Goal: Task Accomplishment & Management: Use online tool/utility

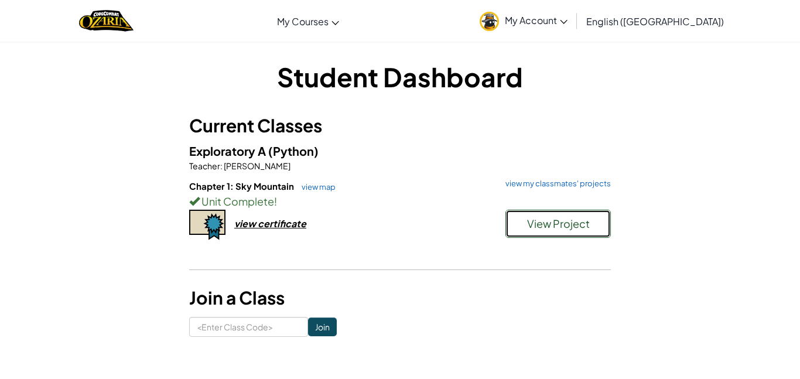
click at [544, 221] on span "View Project" at bounding box center [558, 223] width 63 height 13
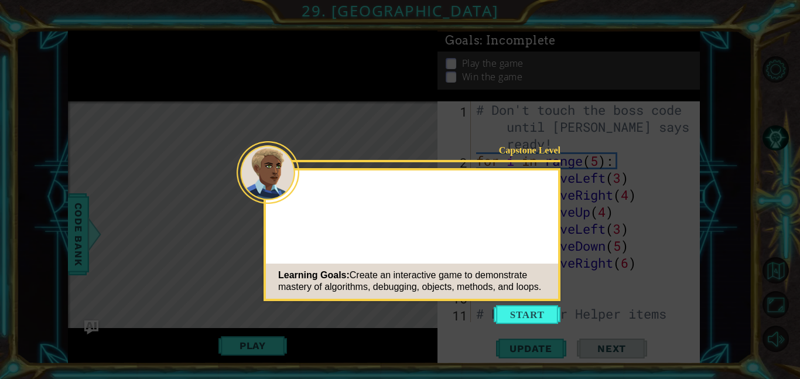
click at [521, 322] on button "Start" at bounding box center [527, 314] width 67 height 19
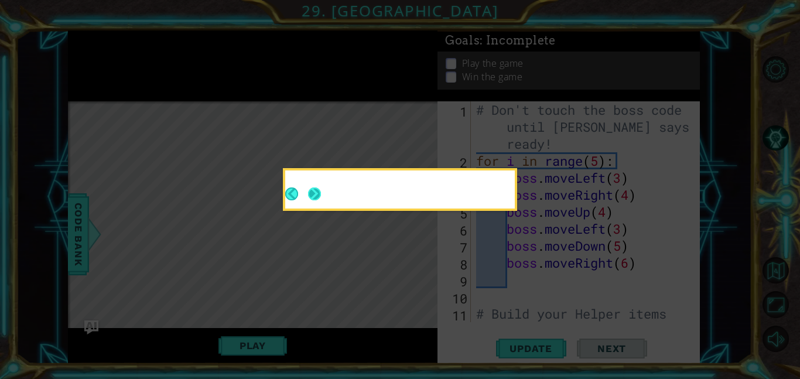
click at [310, 191] on button "Next" at bounding box center [314, 193] width 21 height 21
click at [310, 191] on button "Next" at bounding box center [314, 194] width 22 height 22
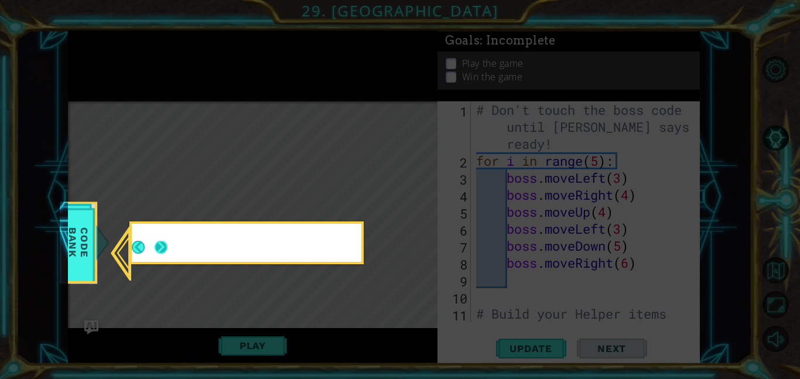
click at [166, 250] on button "Next" at bounding box center [161, 247] width 22 height 22
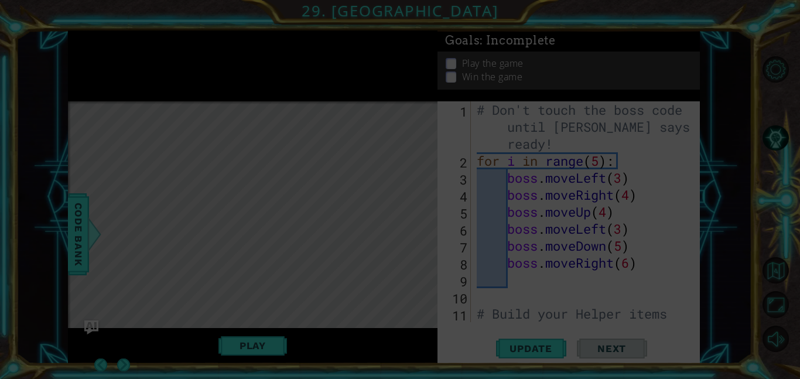
click at [166, 250] on icon at bounding box center [400, 189] width 800 height 379
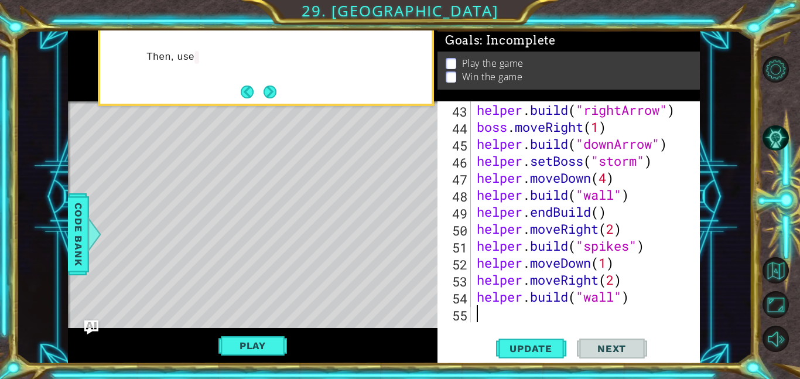
scroll to position [781, 0]
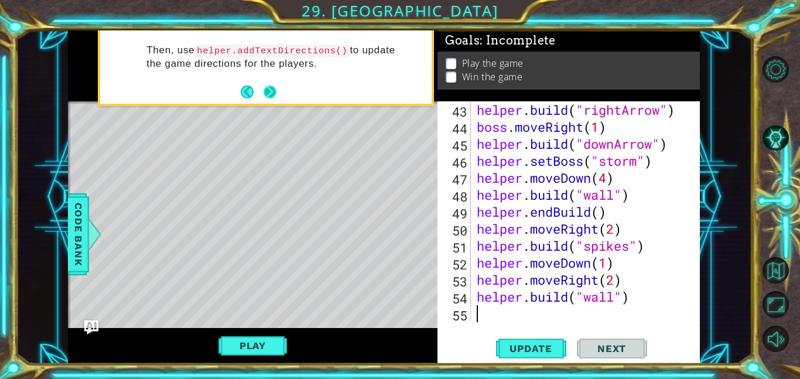
click at [268, 91] on button "Next" at bounding box center [270, 92] width 22 height 22
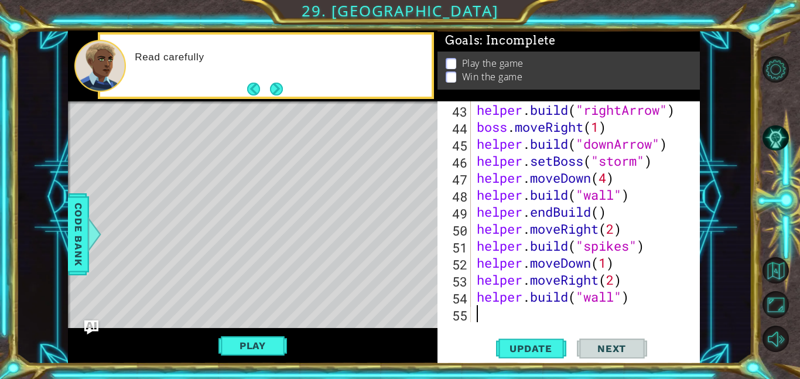
click at [268, 91] on button "Next" at bounding box center [277, 89] width 18 height 18
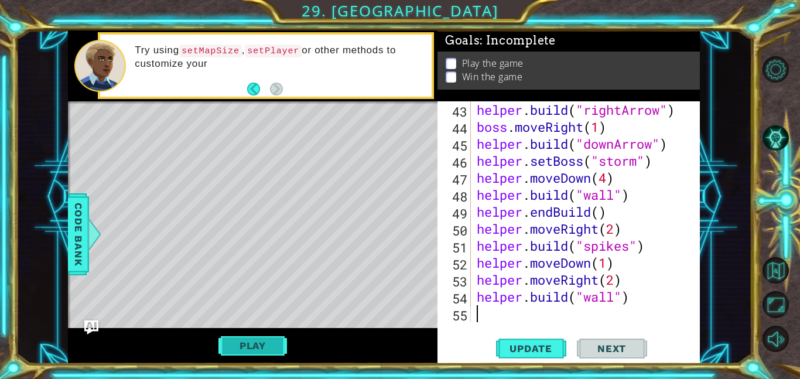
click at [252, 348] on button "Play" at bounding box center [252, 345] width 69 height 22
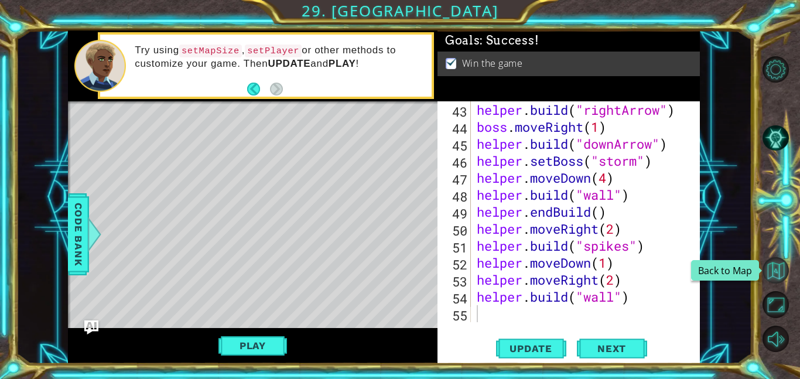
click at [778, 270] on button "Back to Map" at bounding box center [776, 270] width 26 height 26
